Goal: Information Seeking & Learning: Learn about a topic

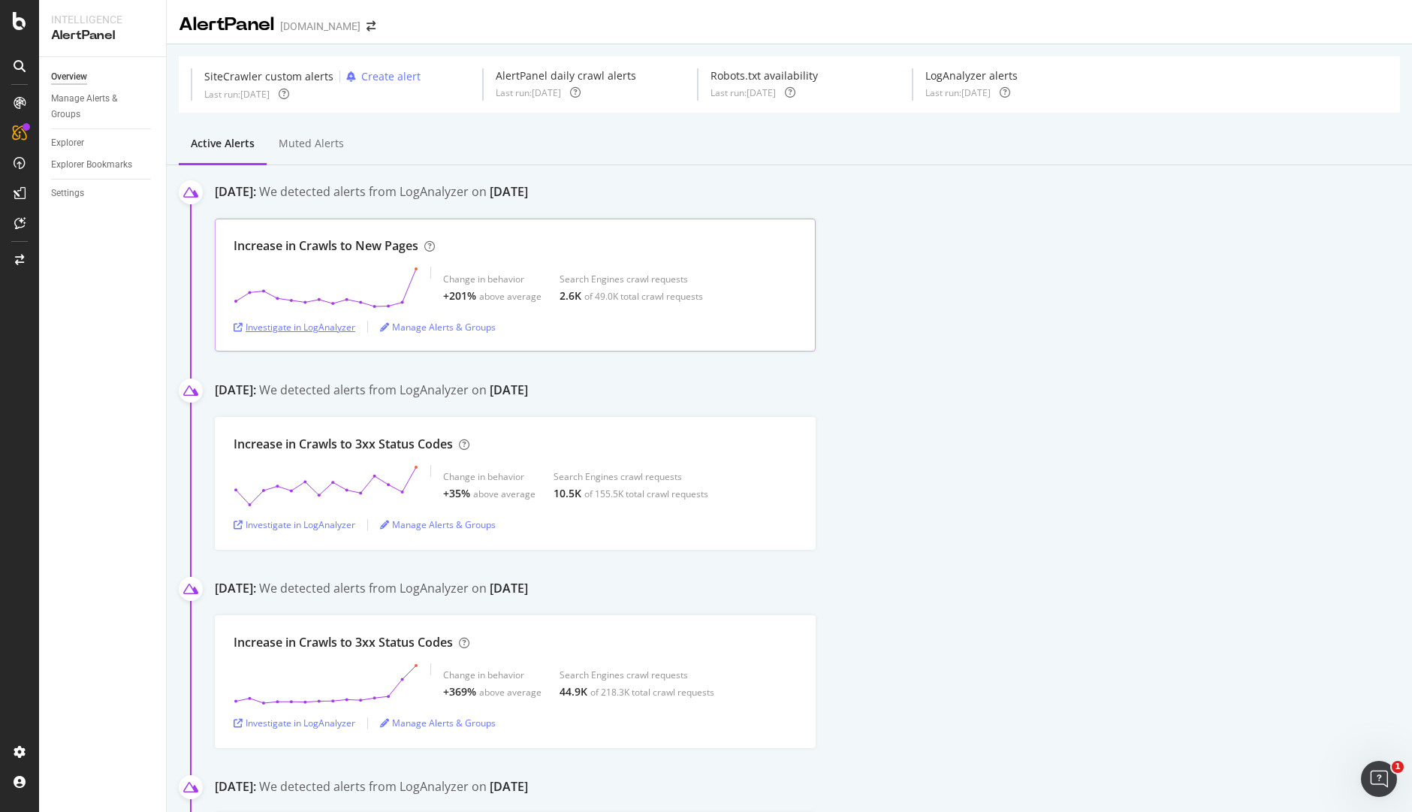
click at [324, 318] on div "Investigate in LogAnalyzer" at bounding box center [295, 326] width 122 height 23
click at [322, 330] on div "Investigate in LogAnalyzer" at bounding box center [295, 327] width 122 height 13
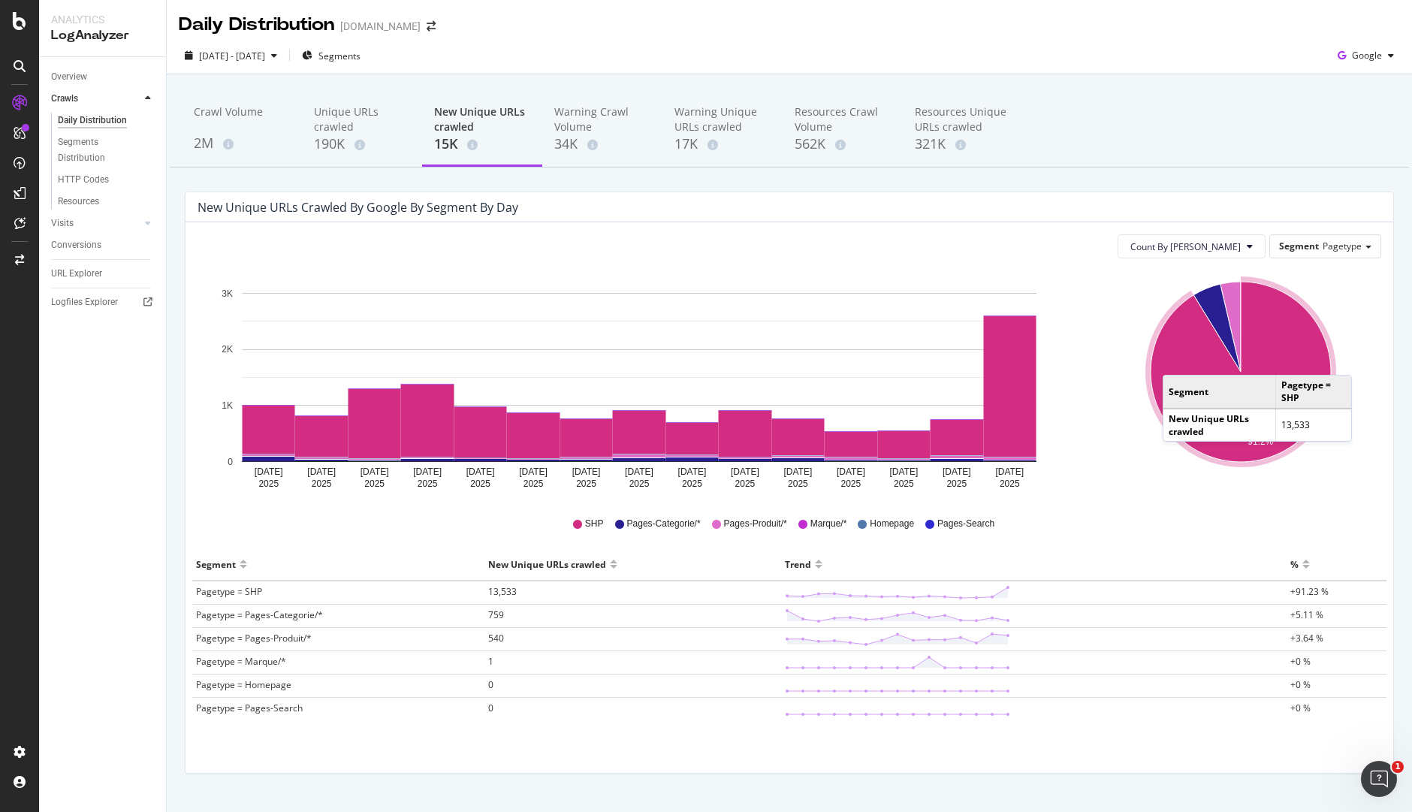
click at [1169, 360] on icon "A chart." at bounding box center [1241, 372] width 180 height 180
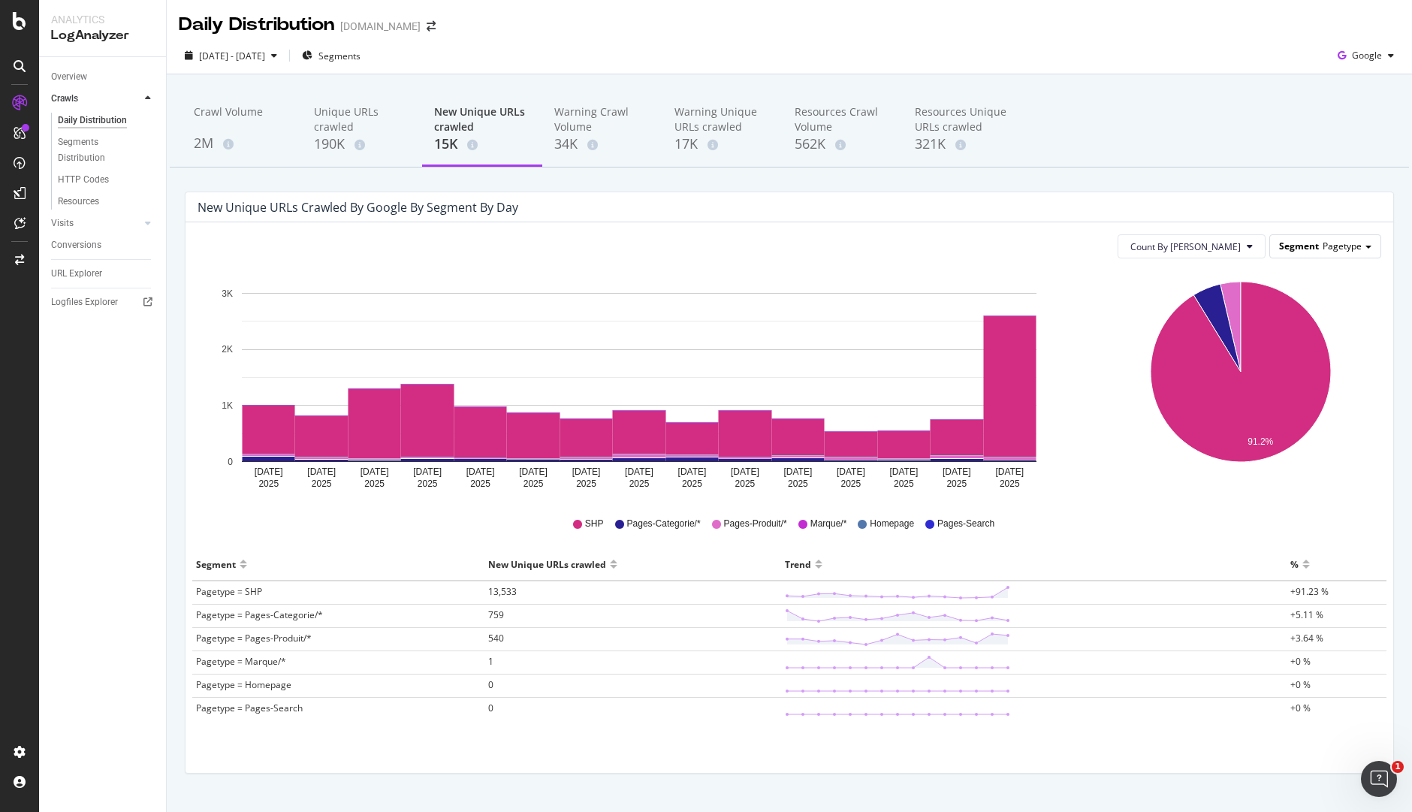
click at [1298, 252] on span "Segment" at bounding box center [1299, 246] width 40 height 13
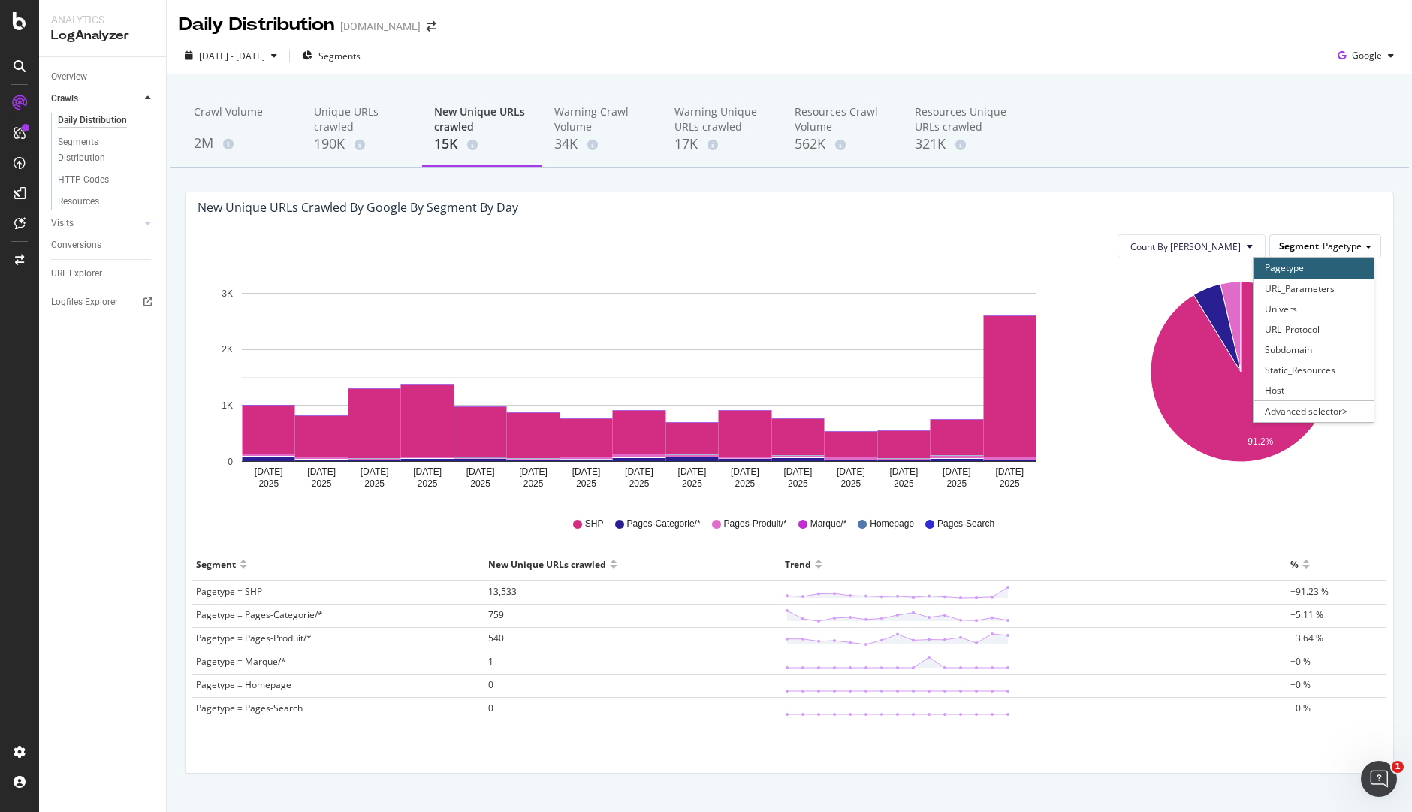
click at [1298, 252] on span "Segment" at bounding box center [1299, 246] width 40 height 13
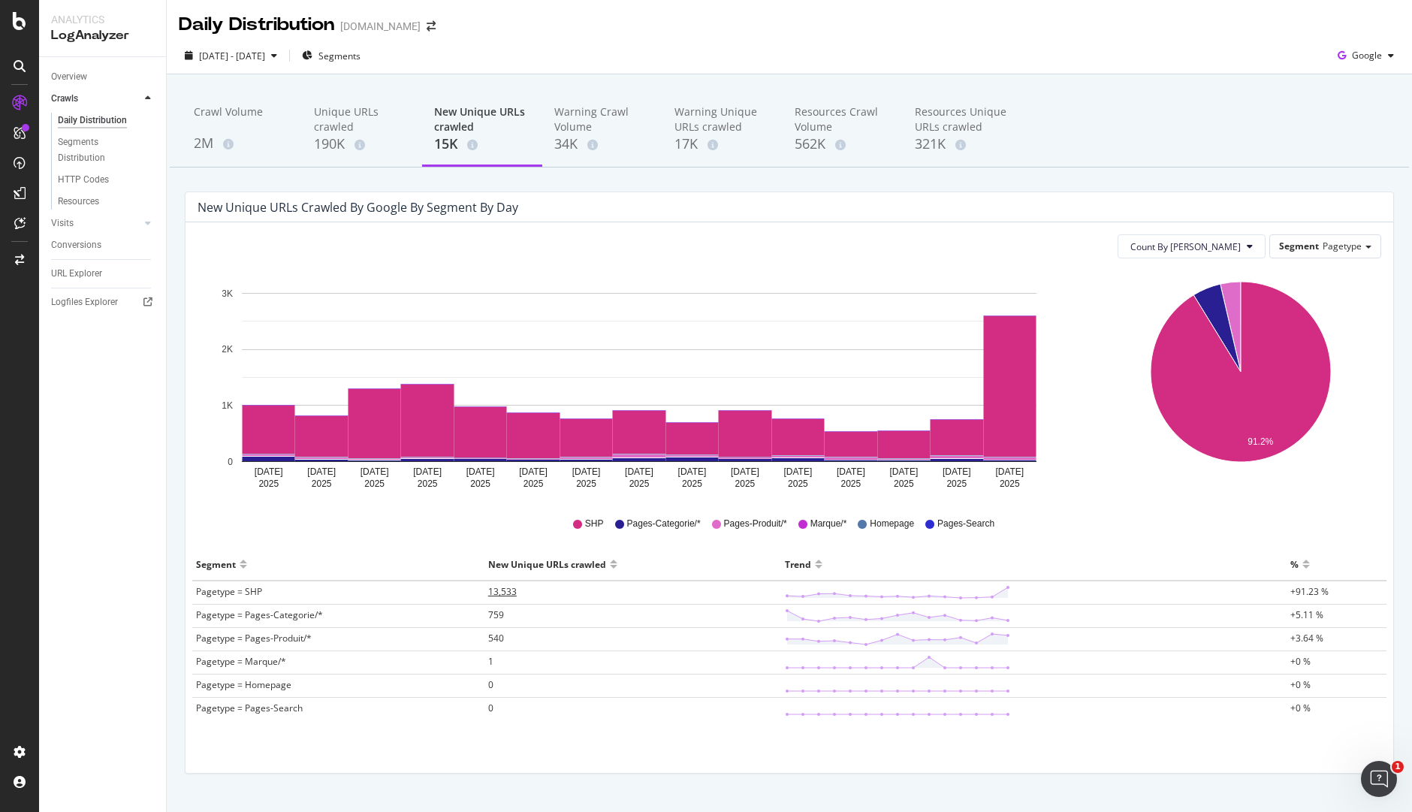
click at [490, 590] on span "13,533" at bounding box center [502, 591] width 29 height 13
